Goal: Transaction & Acquisition: Download file/media

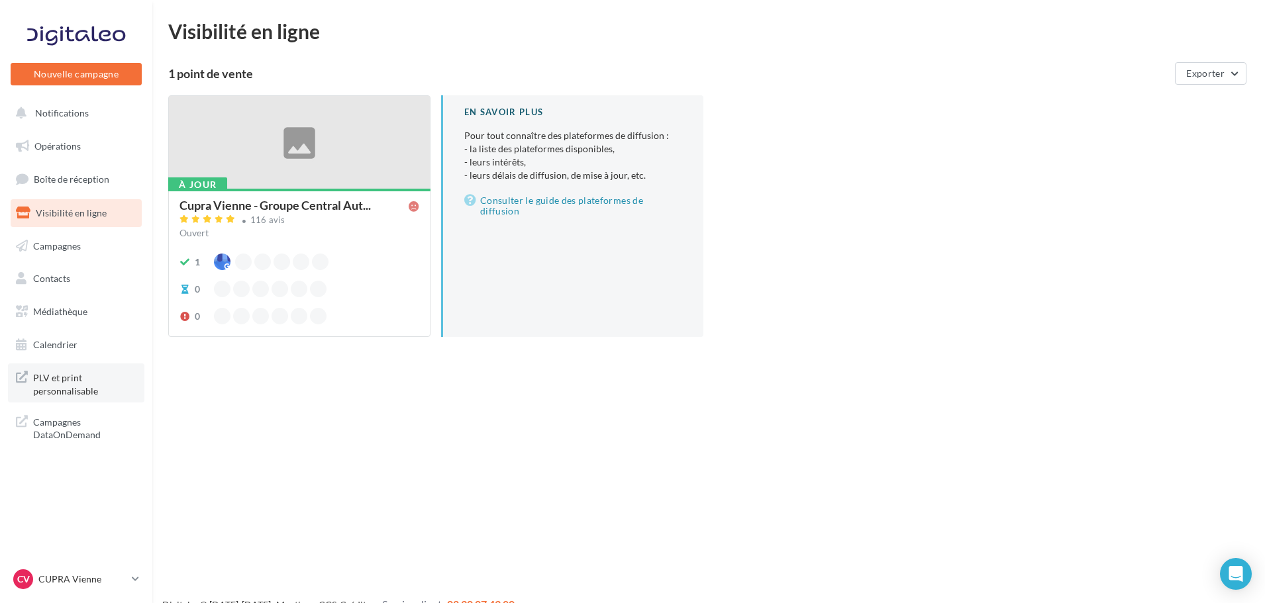
click at [88, 378] on span "PLV et print personnalisable" at bounding box center [84, 383] width 103 height 28
drag, startPoint x: 55, startPoint y: 307, endPoint x: 63, endPoint y: 307, distance: 7.9
click at [55, 307] on span "Médiathèque" at bounding box center [60, 311] width 54 height 11
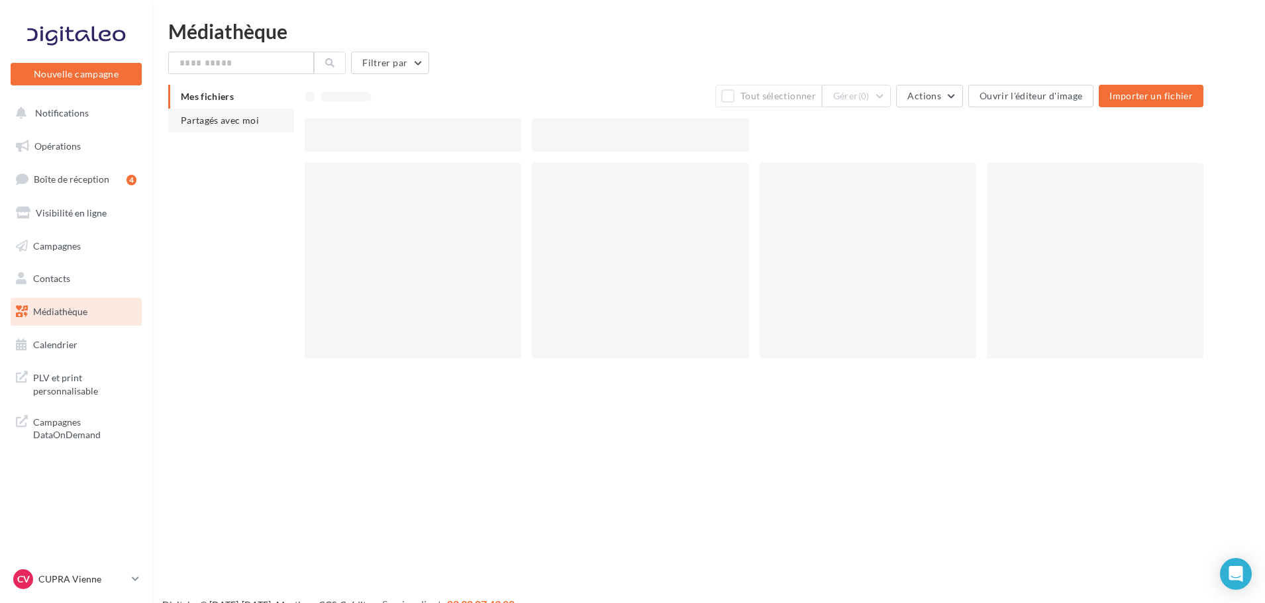
click at [213, 119] on span "Partagés avec moi" at bounding box center [220, 120] width 78 height 11
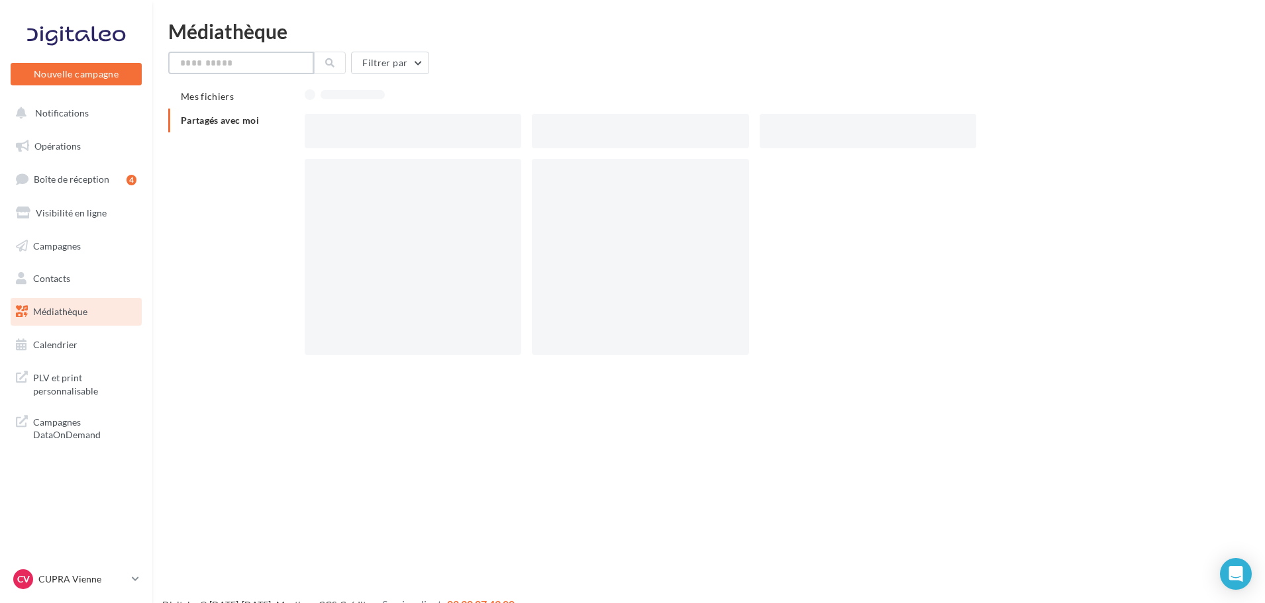
click at [219, 64] on input "text" at bounding box center [241, 63] width 146 height 23
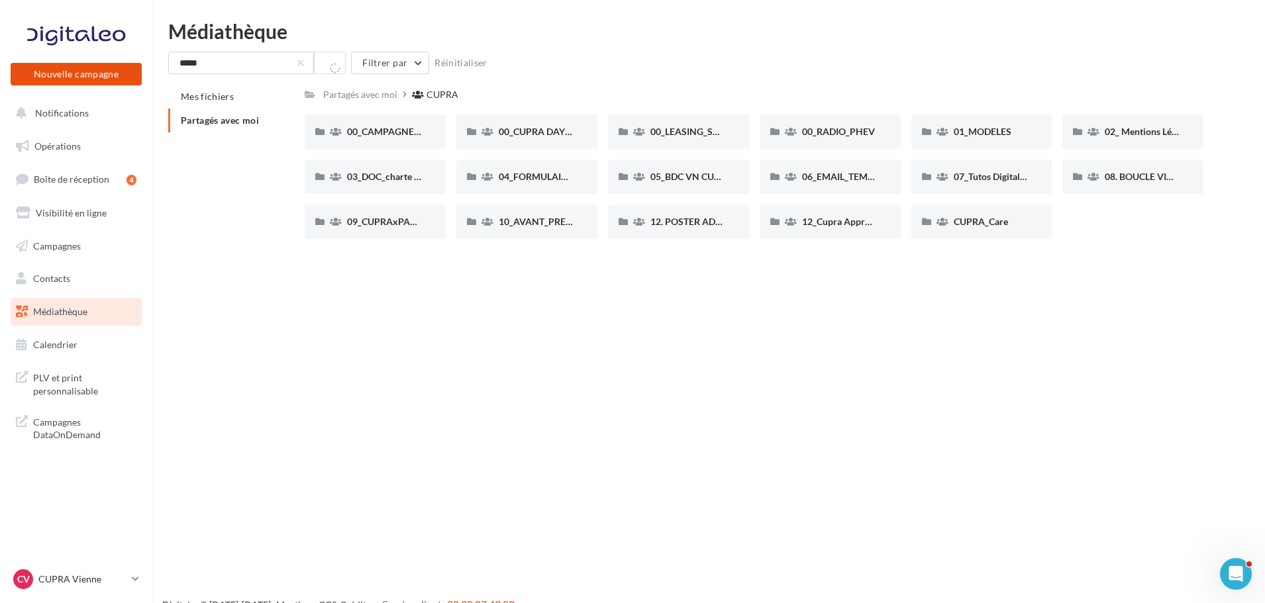
drag, startPoint x: 238, startPoint y: 47, endPoint x: 117, endPoint y: 85, distance: 126.3
click at [117, 85] on div "Nouvelle campagne Nouvelle campagne Notifications Opérations Boîte de réception…" at bounding box center [632, 322] width 1265 height 603
click at [211, 71] on input "*****" at bounding box center [241, 63] width 146 height 23
drag, startPoint x: 143, startPoint y: 64, endPoint x: 97, endPoint y: 64, distance: 45.7
click at [98, 64] on div "Nouvelle campagne Nouvelle campagne Notifications Opérations Boîte de réception…" at bounding box center [632, 322] width 1265 height 603
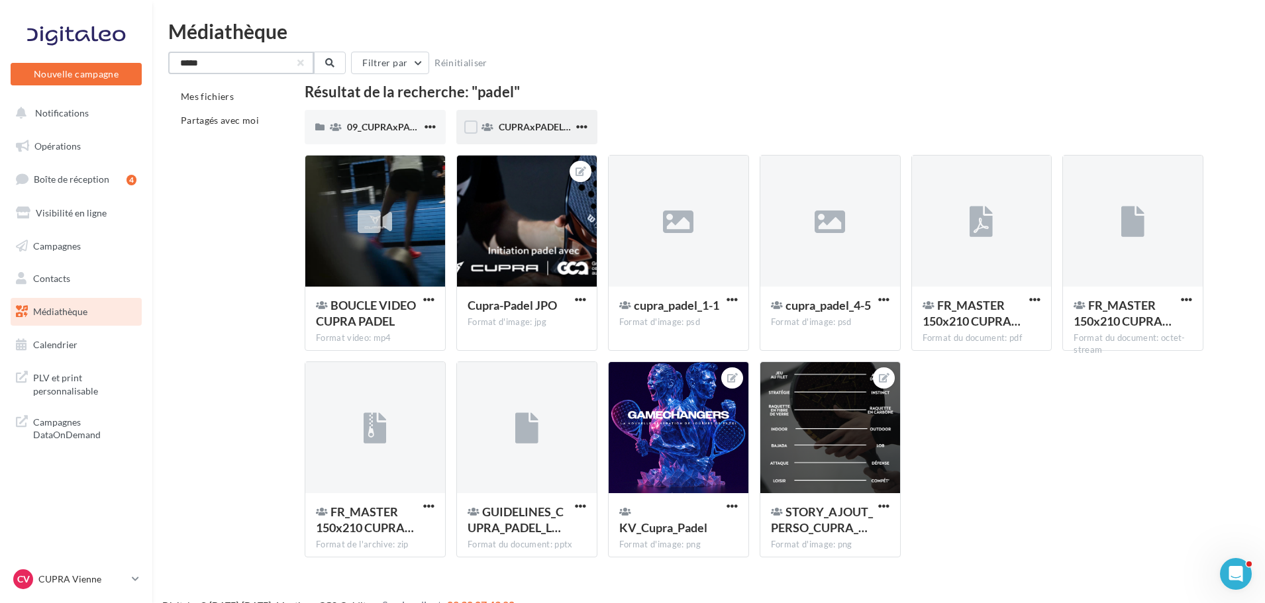
type input "*****"
click at [498, 134] on div "CUPRAxPADEL_Openfiles_KV" at bounding box center [526, 127] width 141 height 34
click at [386, 120] on div "09_CUPRAxPADEL" at bounding box center [375, 127] width 141 height 34
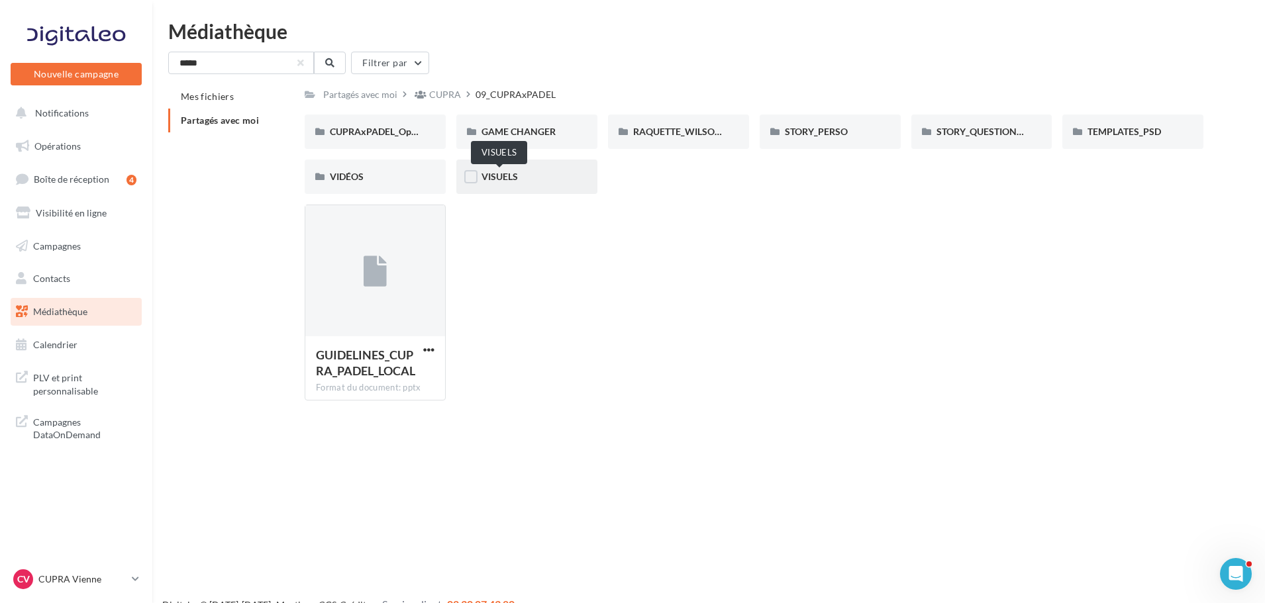
click at [517, 175] on span "VISUELS" at bounding box center [500, 176] width 36 height 11
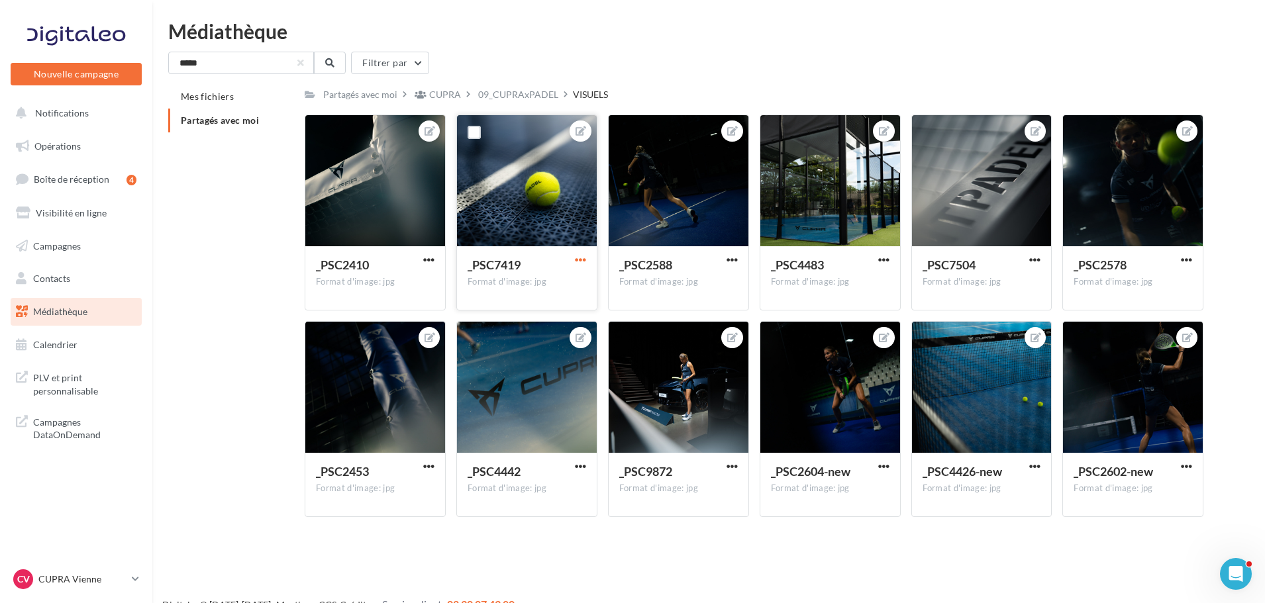
click at [577, 258] on span "button" at bounding box center [580, 259] width 11 height 11
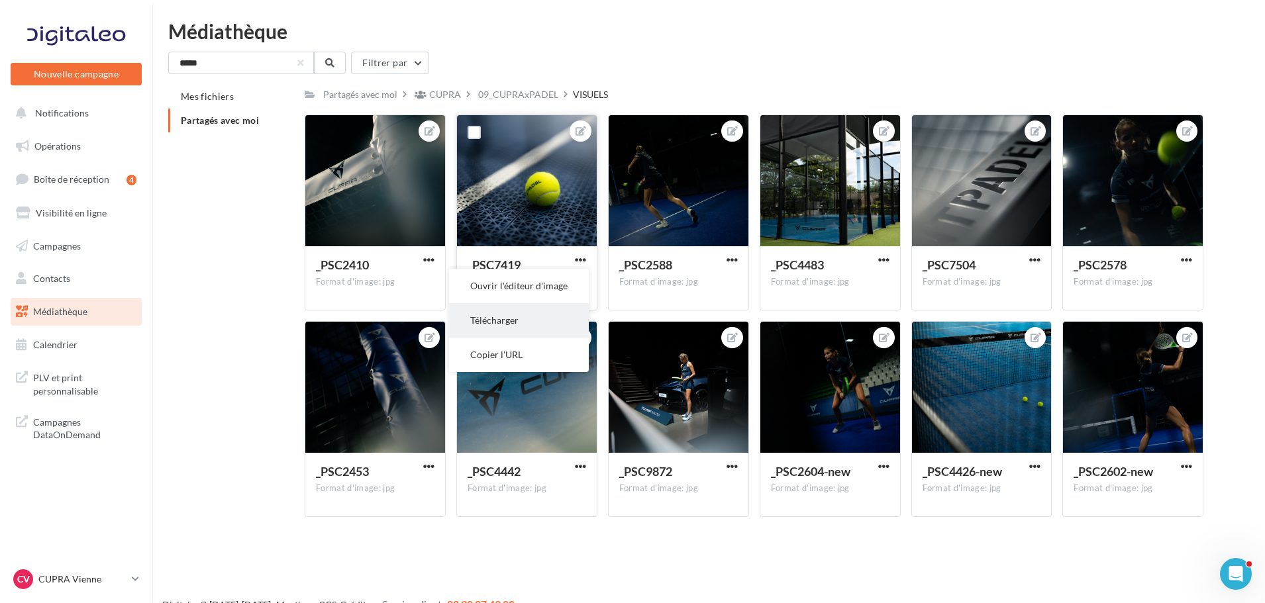
click at [499, 321] on button "Télécharger" at bounding box center [519, 320] width 140 height 34
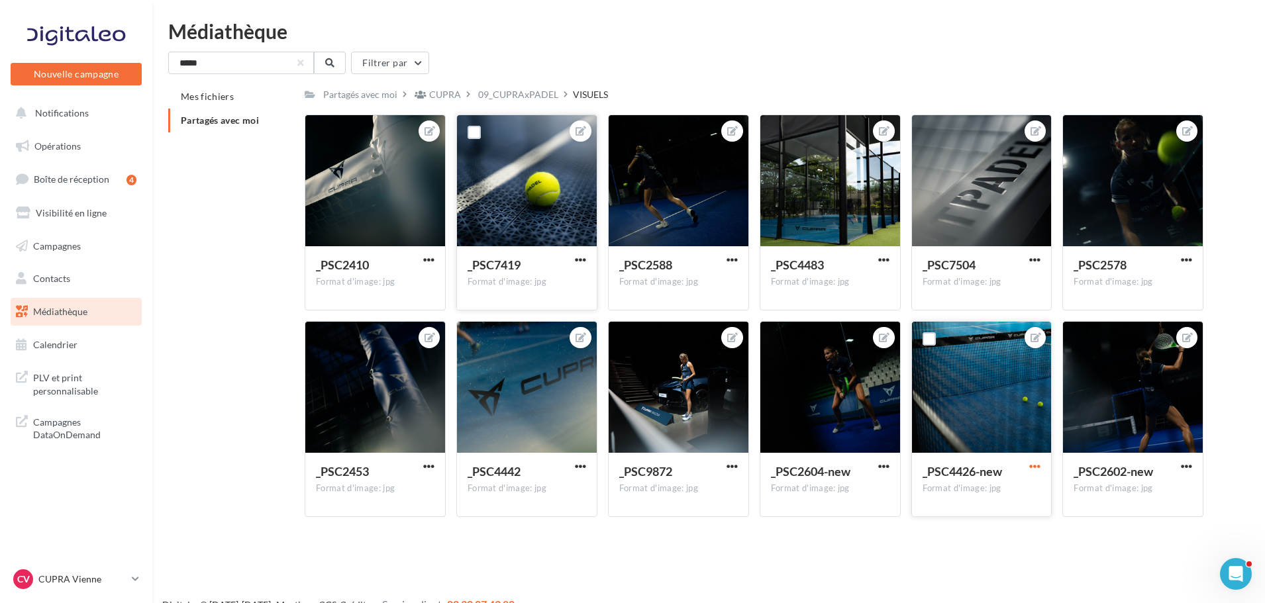
click at [1034, 470] on span "button" at bounding box center [1034, 466] width 11 height 11
click at [954, 527] on button "Télécharger" at bounding box center [974, 527] width 140 height 34
click at [667, 174] on div at bounding box center [679, 181] width 140 height 132
click at [727, 260] on span "button" at bounding box center [732, 259] width 11 height 11
click at [650, 324] on button "Télécharger" at bounding box center [671, 320] width 140 height 34
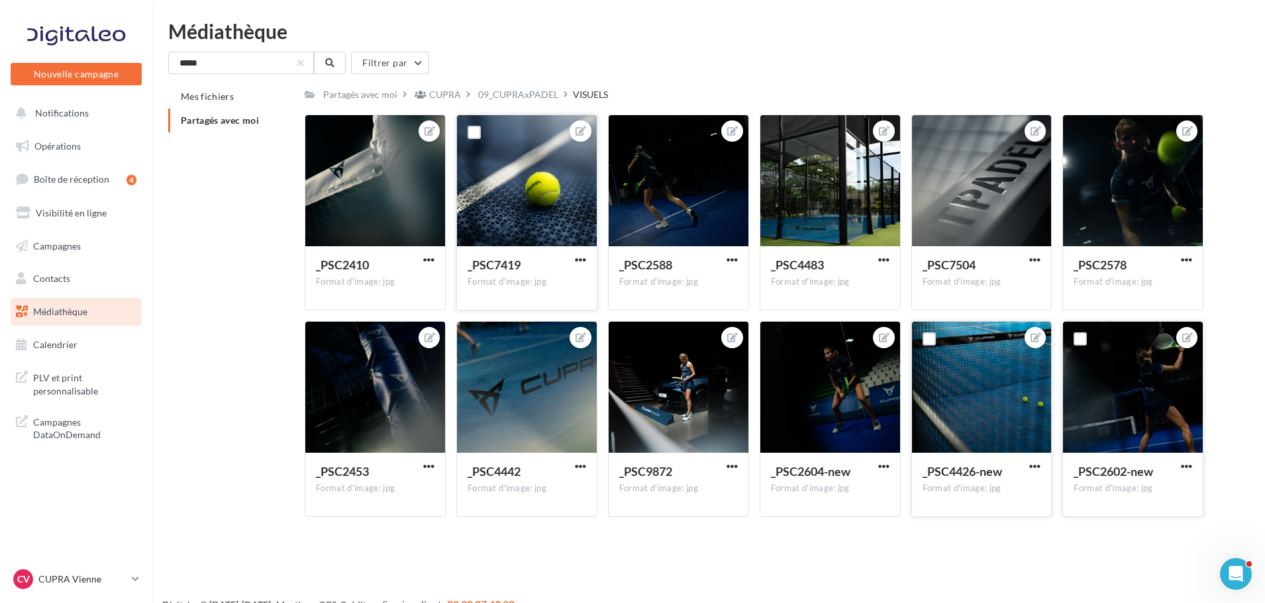
click at [1145, 397] on div at bounding box center [1133, 388] width 140 height 132
click at [1186, 463] on span "button" at bounding box center [1186, 466] width 11 height 11
click at [1088, 533] on button "Télécharger" at bounding box center [1125, 527] width 140 height 34
click at [888, 257] on span "button" at bounding box center [883, 259] width 11 height 11
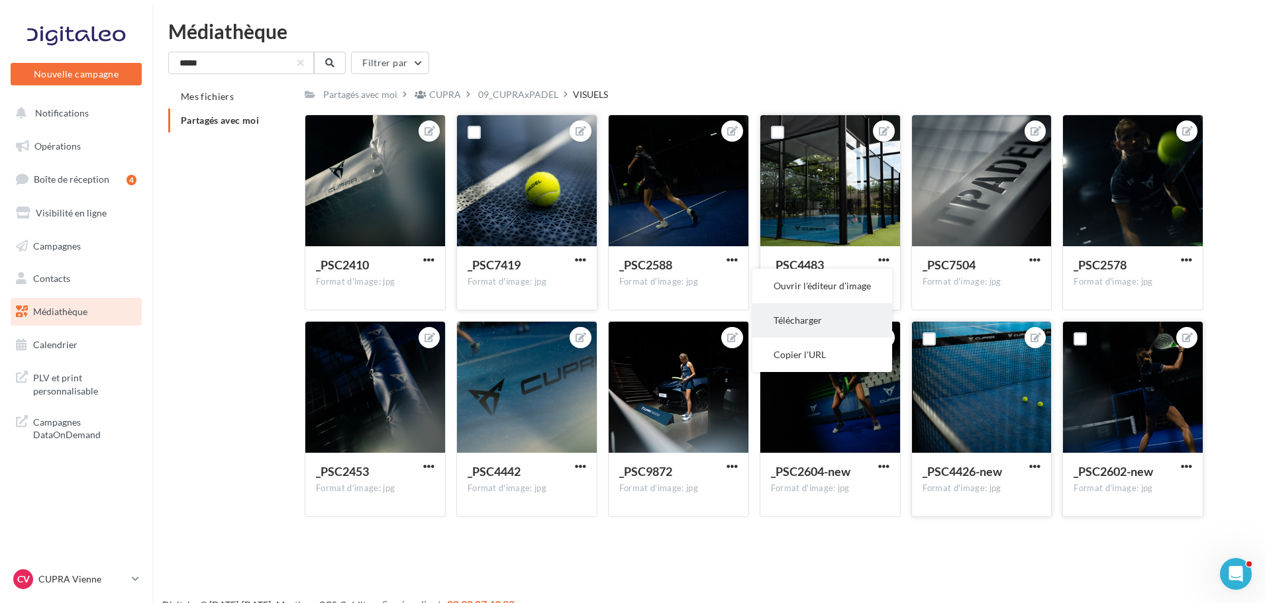
drag, startPoint x: 803, startPoint y: 287, endPoint x: 803, endPoint y: 321, distance: 33.8
click at [803, 321] on ul "Ouvrir l'éditeur d'image Télécharger Copier l'URL" at bounding box center [822, 320] width 140 height 103
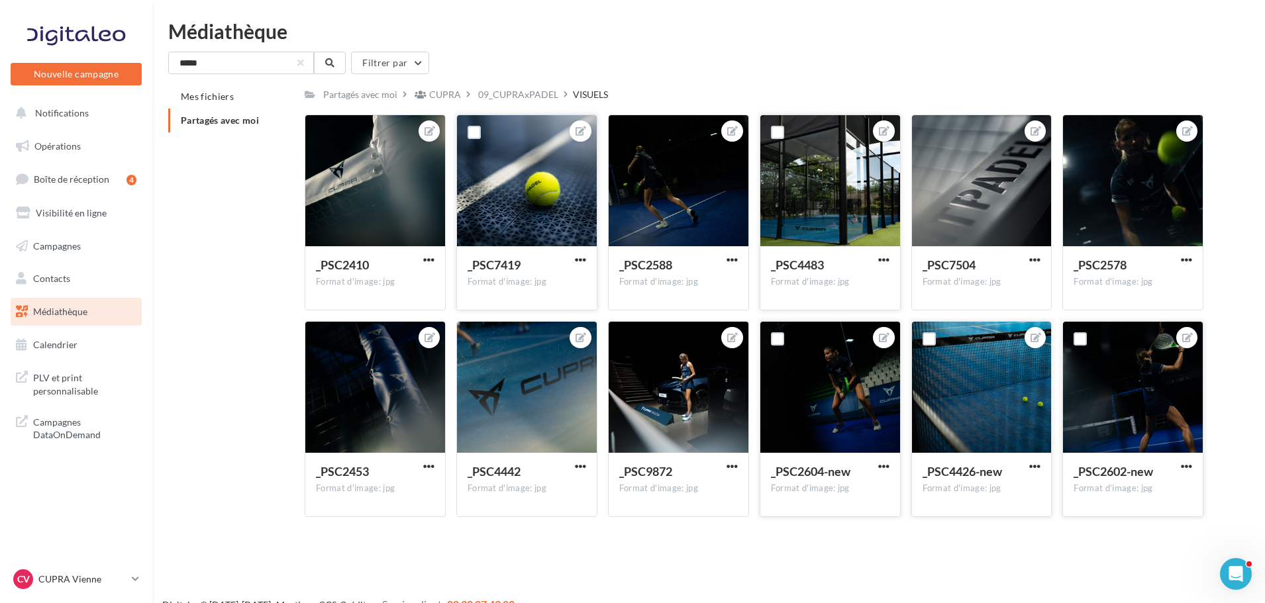
click at [803, 321] on div "_PSC2604-new Format d'image: jpg" at bounding box center [830, 419] width 141 height 196
click at [884, 260] on span "button" at bounding box center [883, 259] width 11 height 11
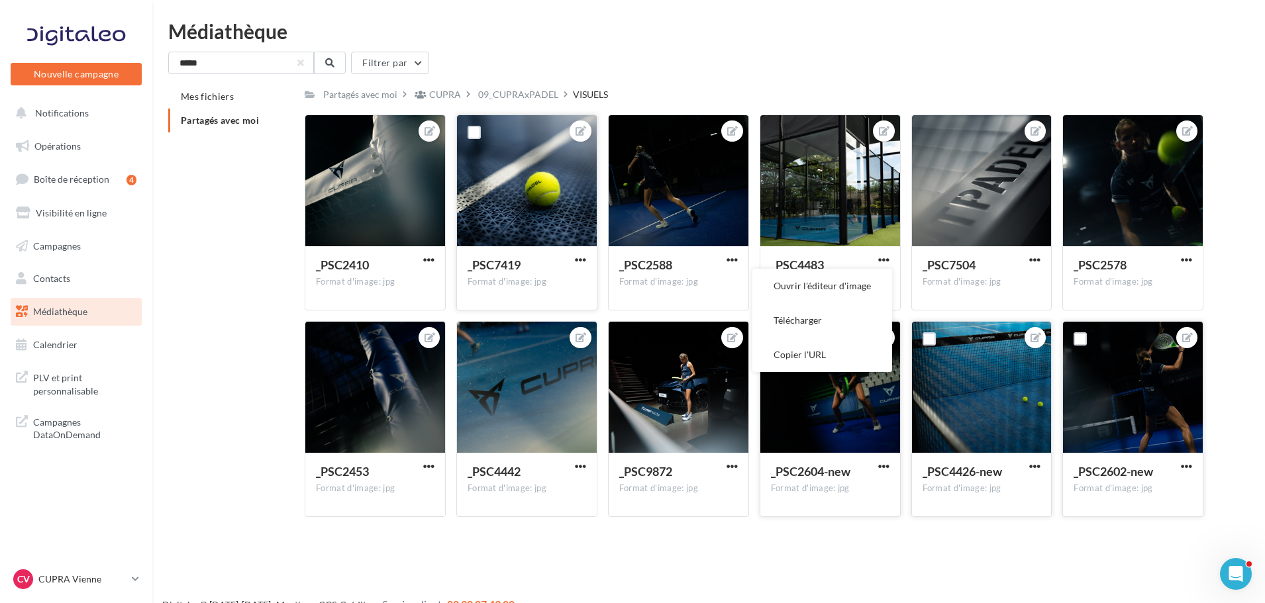
click at [807, 327] on button "Télécharger" at bounding box center [822, 320] width 140 height 34
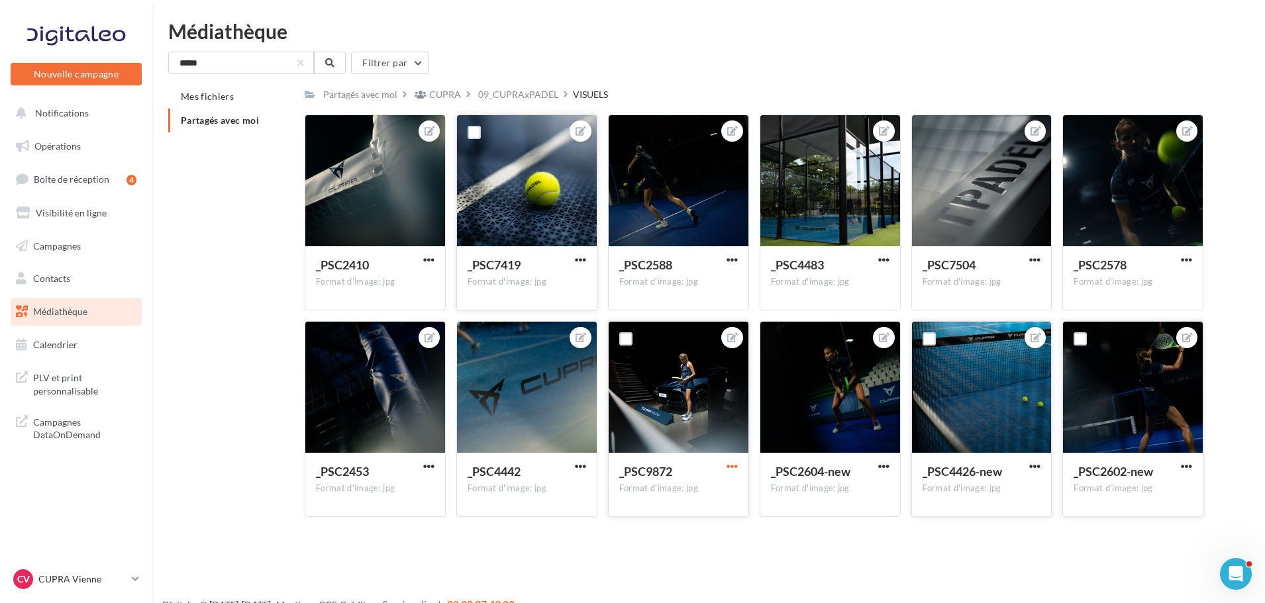
click at [731, 461] on span "button" at bounding box center [732, 466] width 11 height 11
click at [684, 491] on button "Ouvrir l'éditeur d'image" at bounding box center [671, 493] width 140 height 34
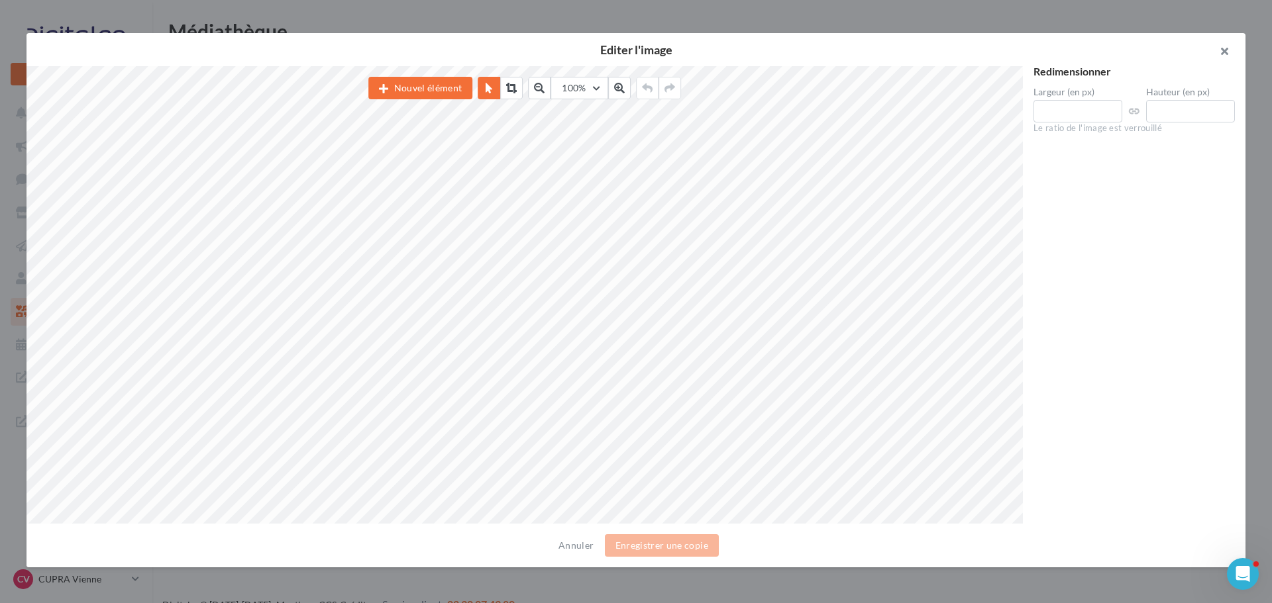
drag, startPoint x: 1221, startPoint y: 48, endPoint x: 1215, endPoint y: 52, distance: 7.2
click at [1221, 50] on button "button" at bounding box center [1218, 53] width 53 height 40
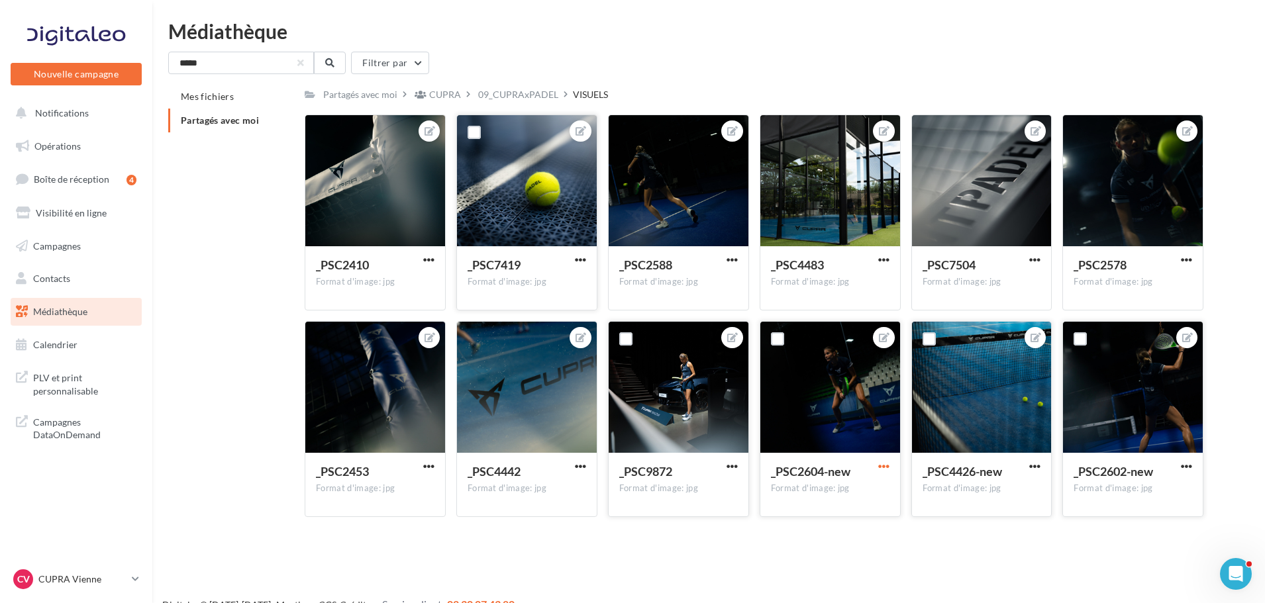
click at [881, 464] on span "button" at bounding box center [883, 466] width 11 height 11
click at [801, 525] on button "Télécharger" at bounding box center [822, 527] width 140 height 34
click at [1178, 256] on button "button" at bounding box center [1186, 260] width 17 height 13
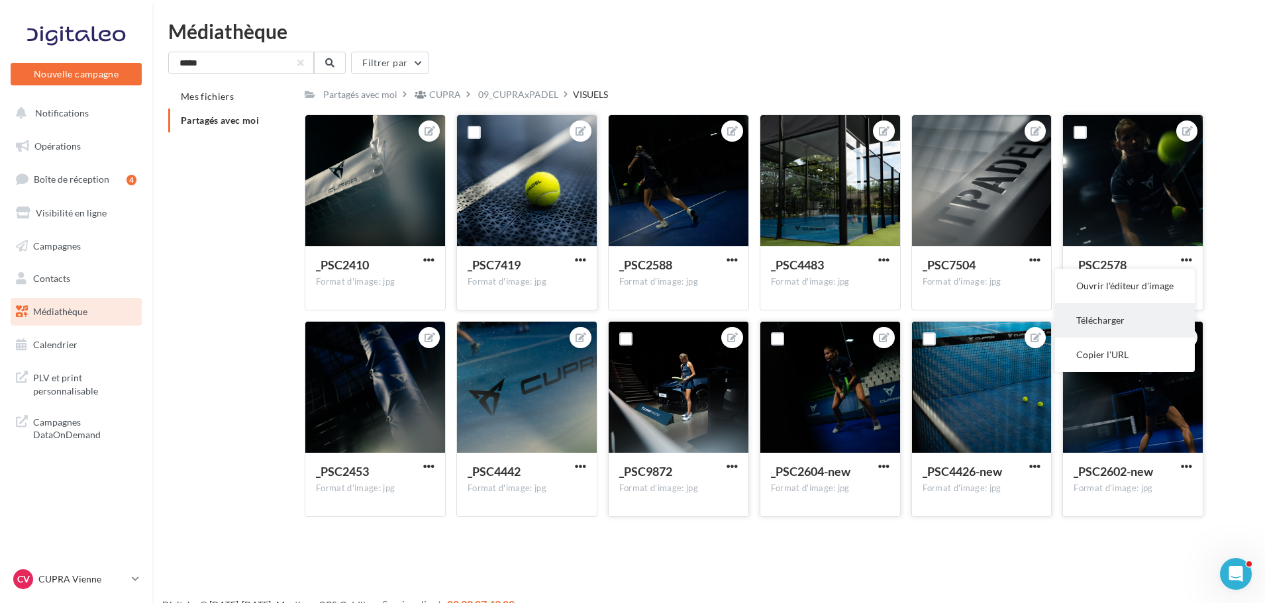
click at [1095, 315] on button "Télécharger" at bounding box center [1125, 320] width 140 height 34
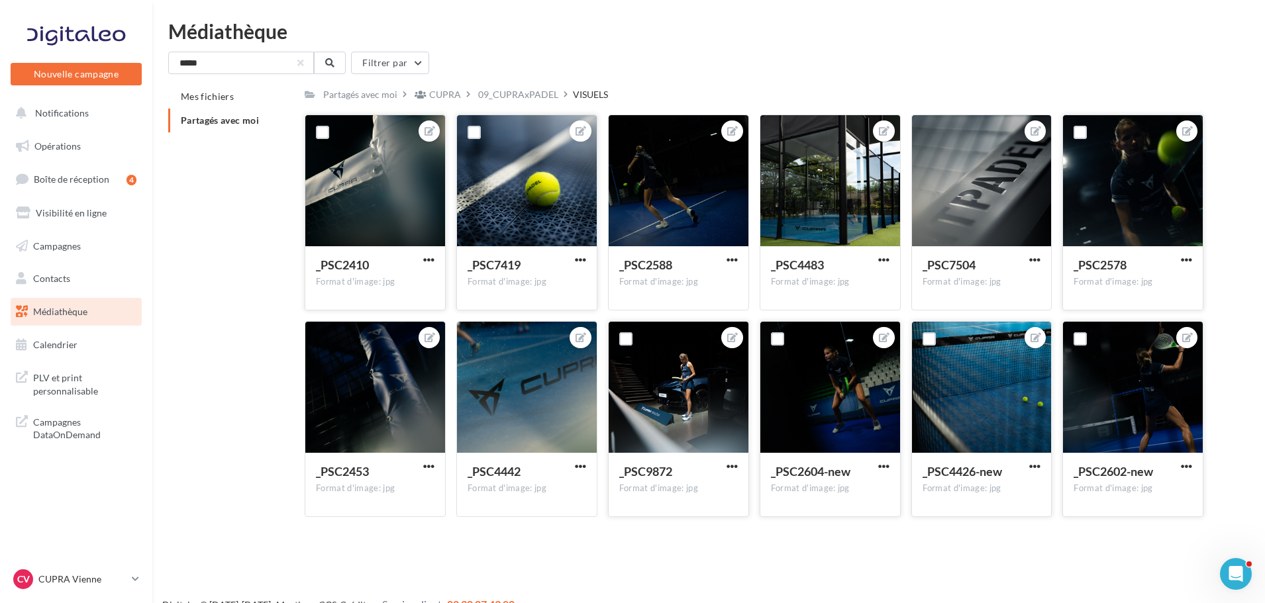
click at [438, 264] on div "_PSC2410 Format d'image: jpg" at bounding box center [375, 277] width 140 height 62
click at [198, 362] on div "Mes fichiers Partagés avec moi Partagés avec moi CUPRA 09_CUPRAxPADEL VISUELS C…" at bounding box center [714, 306] width 1092 height 443
click at [1175, 460] on div "_PSC2602-new Format d'image: jpg" at bounding box center [1133, 484] width 140 height 62
click at [1180, 462] on button "button" at bounding box center [1186, 467] width 17 height 13
click at [1087, 527] on button "Télécharger" at bounding box center [1125, 527] width 140 height 34
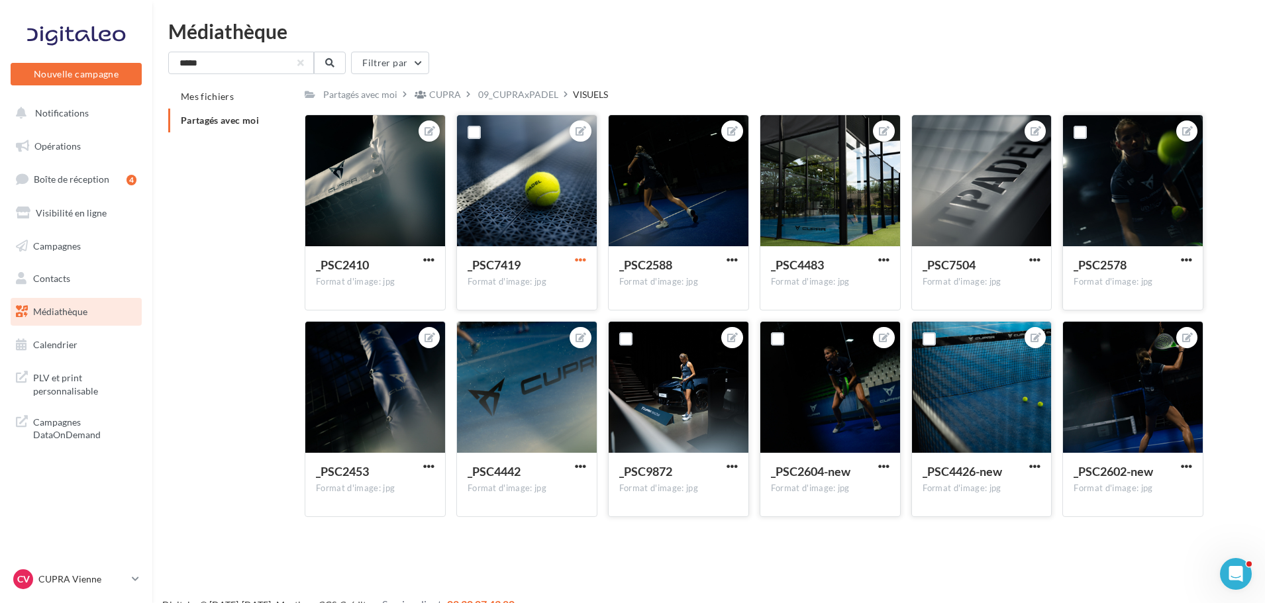
click at [581, 265] on span "button" at bounding box center [580, 259] width 11 height 11
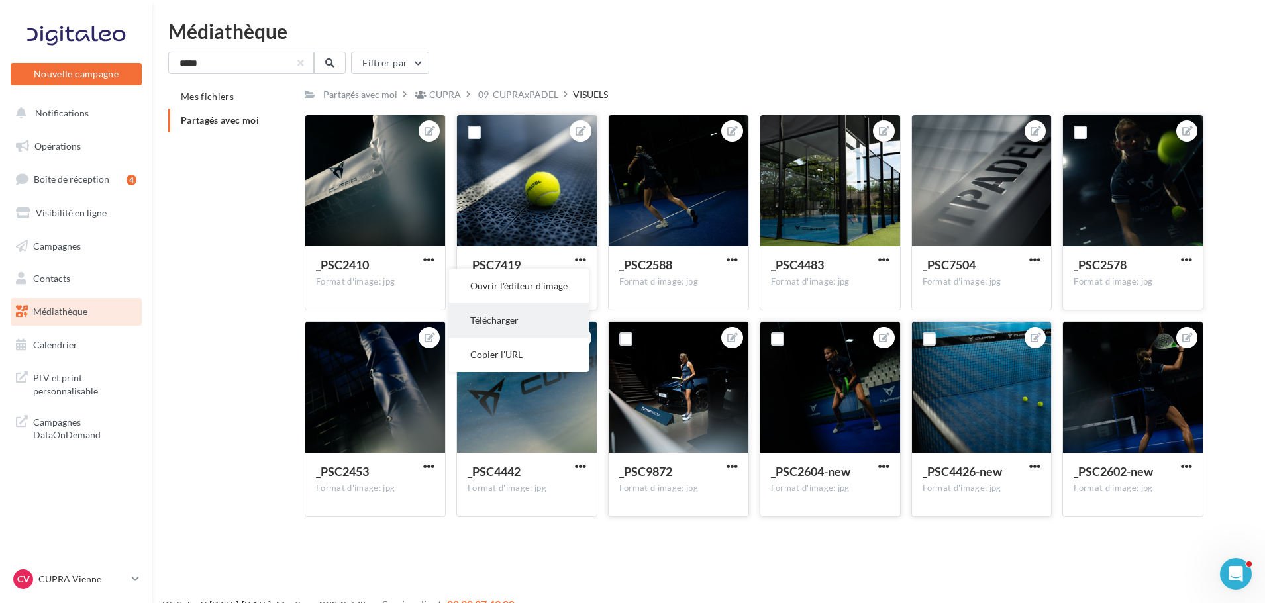
click at [540, 323] on button "Télécharger" at bounding box center [519, 320] width 140 height 34
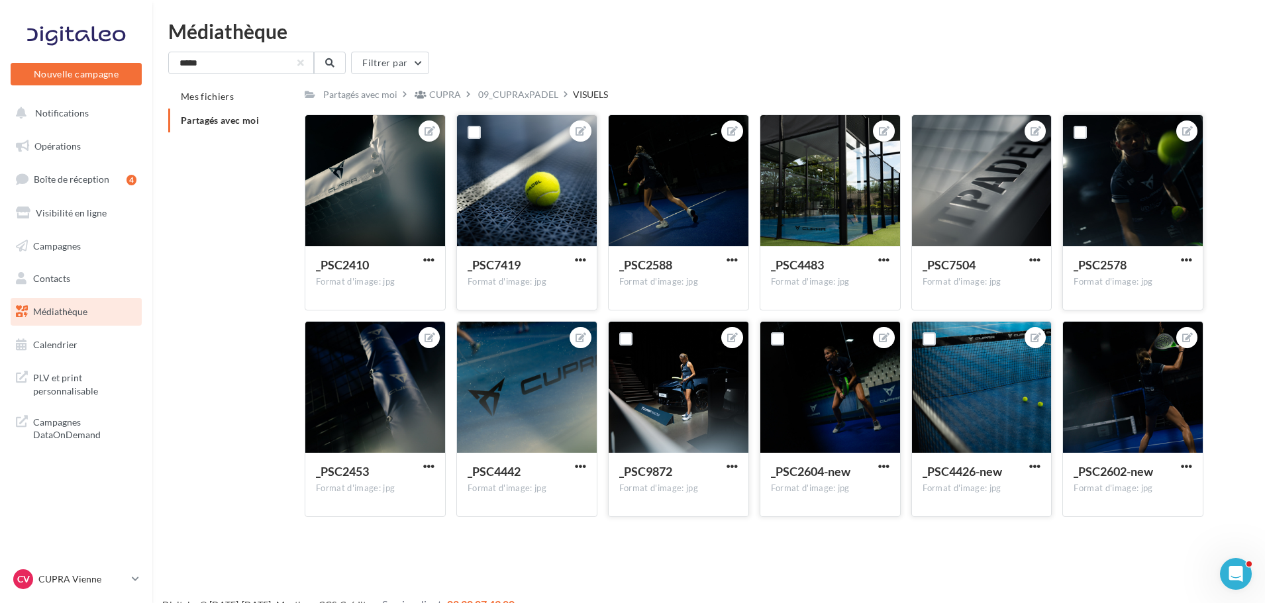
click at [1028, 464] on button "button" at bounding box center [1035, 467] width 17 height 13
click at [947, 535] on button "Télécharger" at bounding box center [974, 527] width 140 height 34
click at [577, 264] on span "button" at bounding box center [580, 259] width 11 height 11
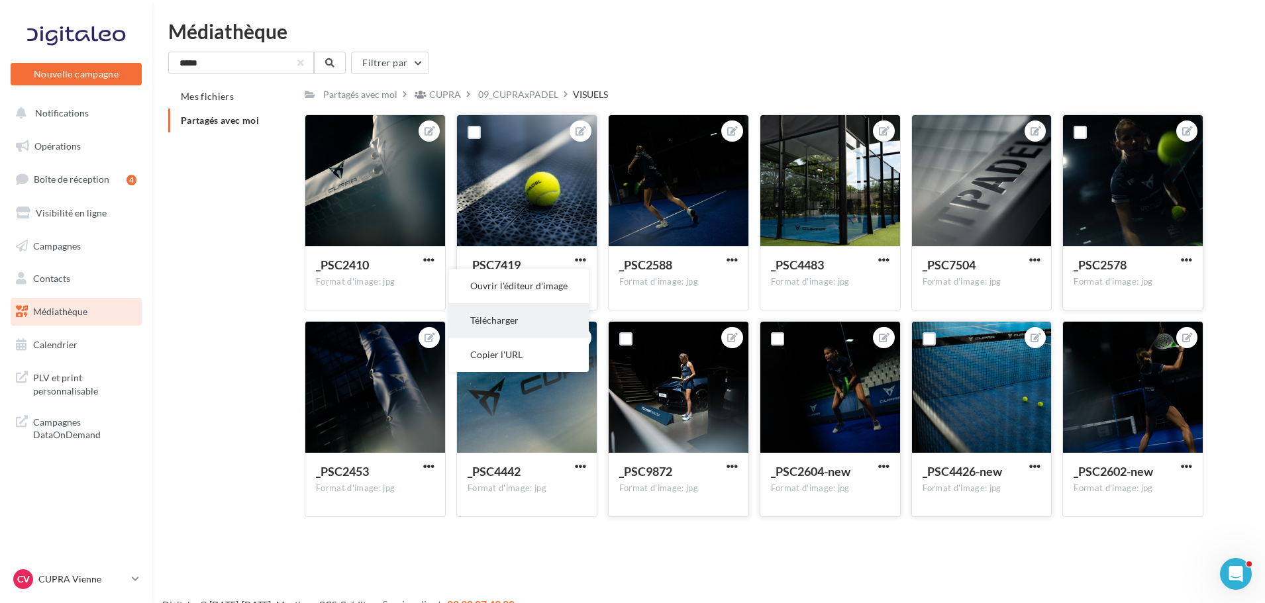
click at [539, 330] on button "Télécharger" at bounding box center [519, 320] width 140 height 34
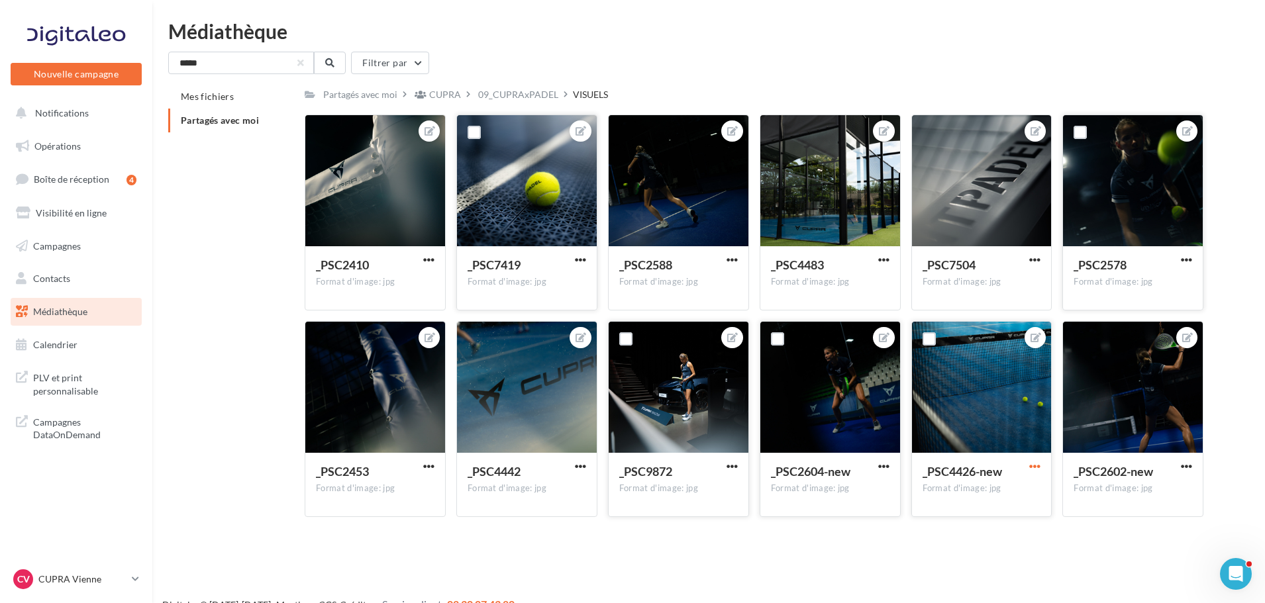
click at [1037, 468] on span "button" at bounding box center [1034, 466] width 11 height 11
click at [985, 526] on button "Télécharger" at bounding box center [974, 527] width 140 height 34
click at [1190, 471] on span "button" at bounding box center [1186, 466] width 11 height 11
click at [1119, 527] on button "Télécharger" at bounding box center [1125, 527] width 140 height 34
